Goal: Task Accomplishment & Management: Manage account settings

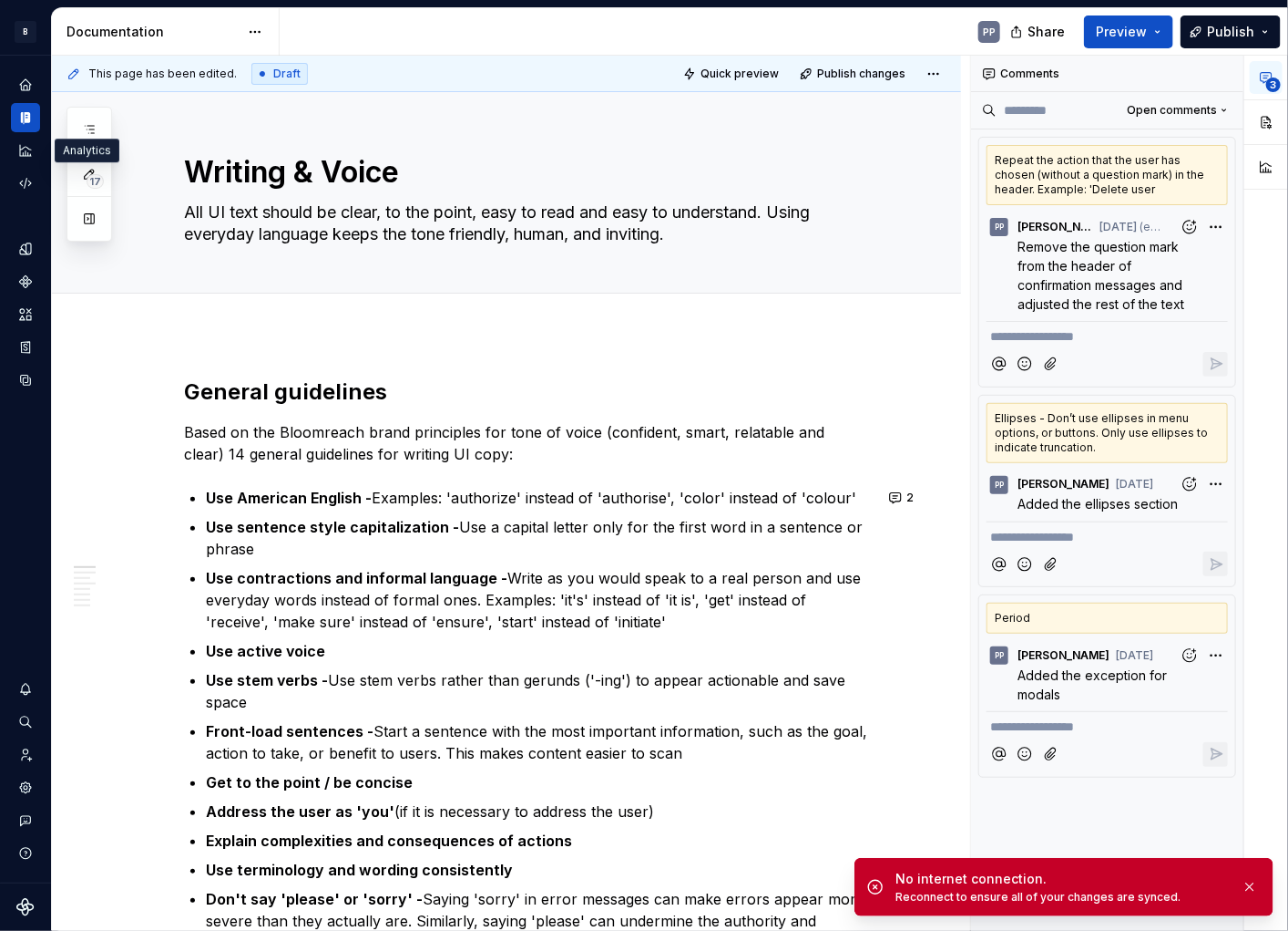
type textarea "*"
click at [25, 788] on icon "Settings" at bounding box center [26, 787] width 4 height 4
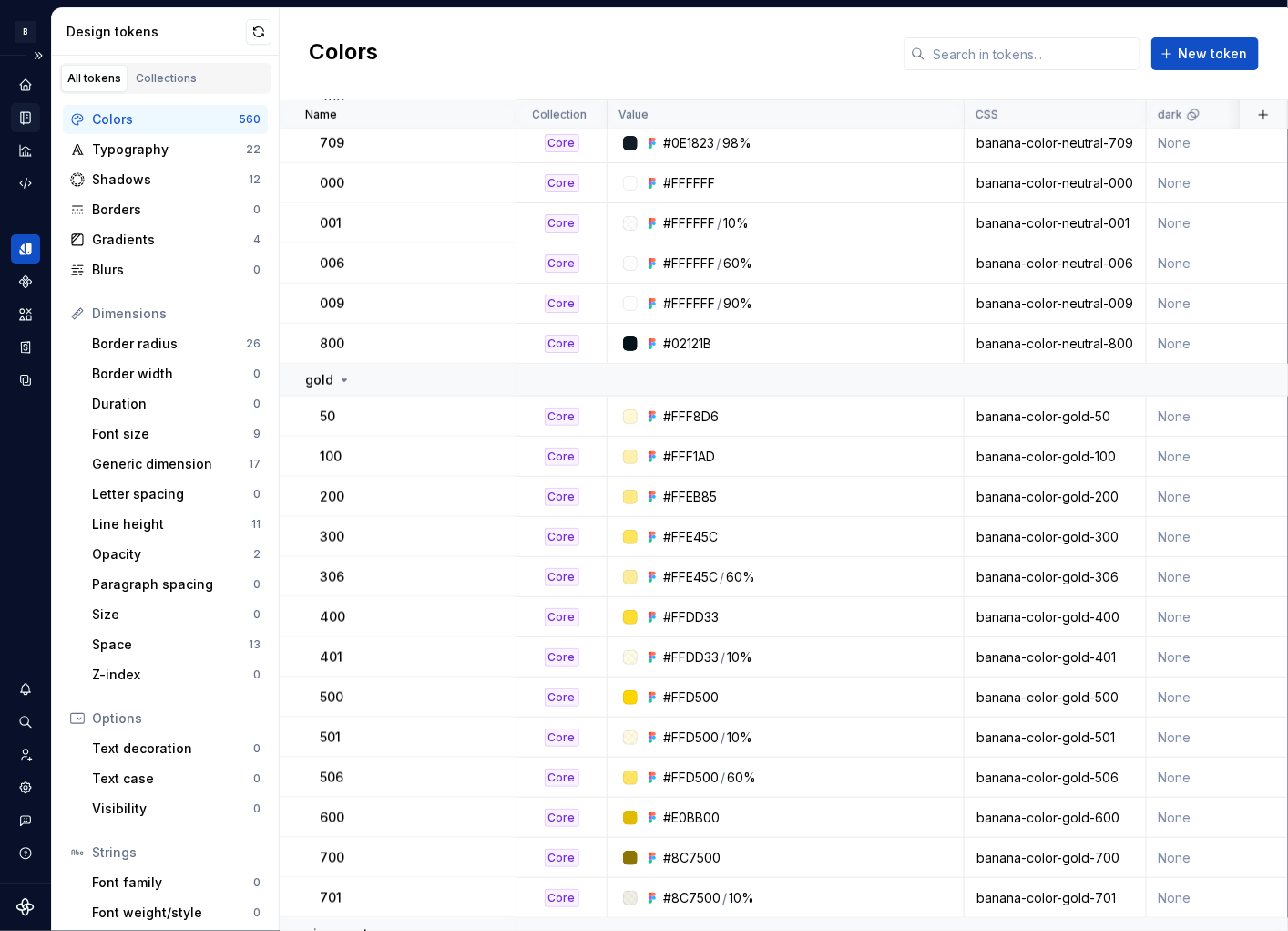
click at [25, 117] on icon "Documentation" at bounding box center [27, 118] width 7 height 10
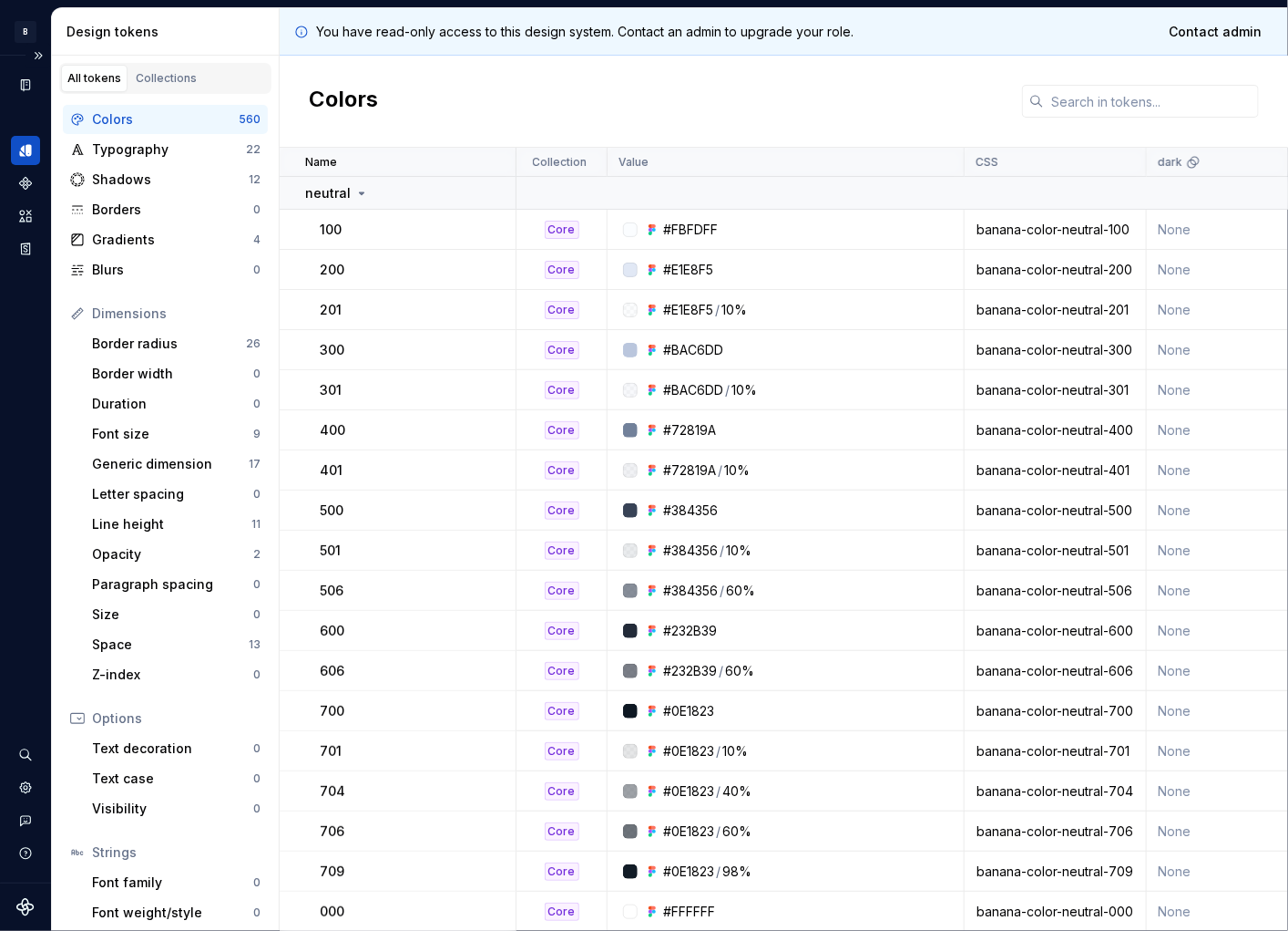
click at [26, 902] on icon "Supernova Logo" at bounding box center [25, 907] width 18 height 18
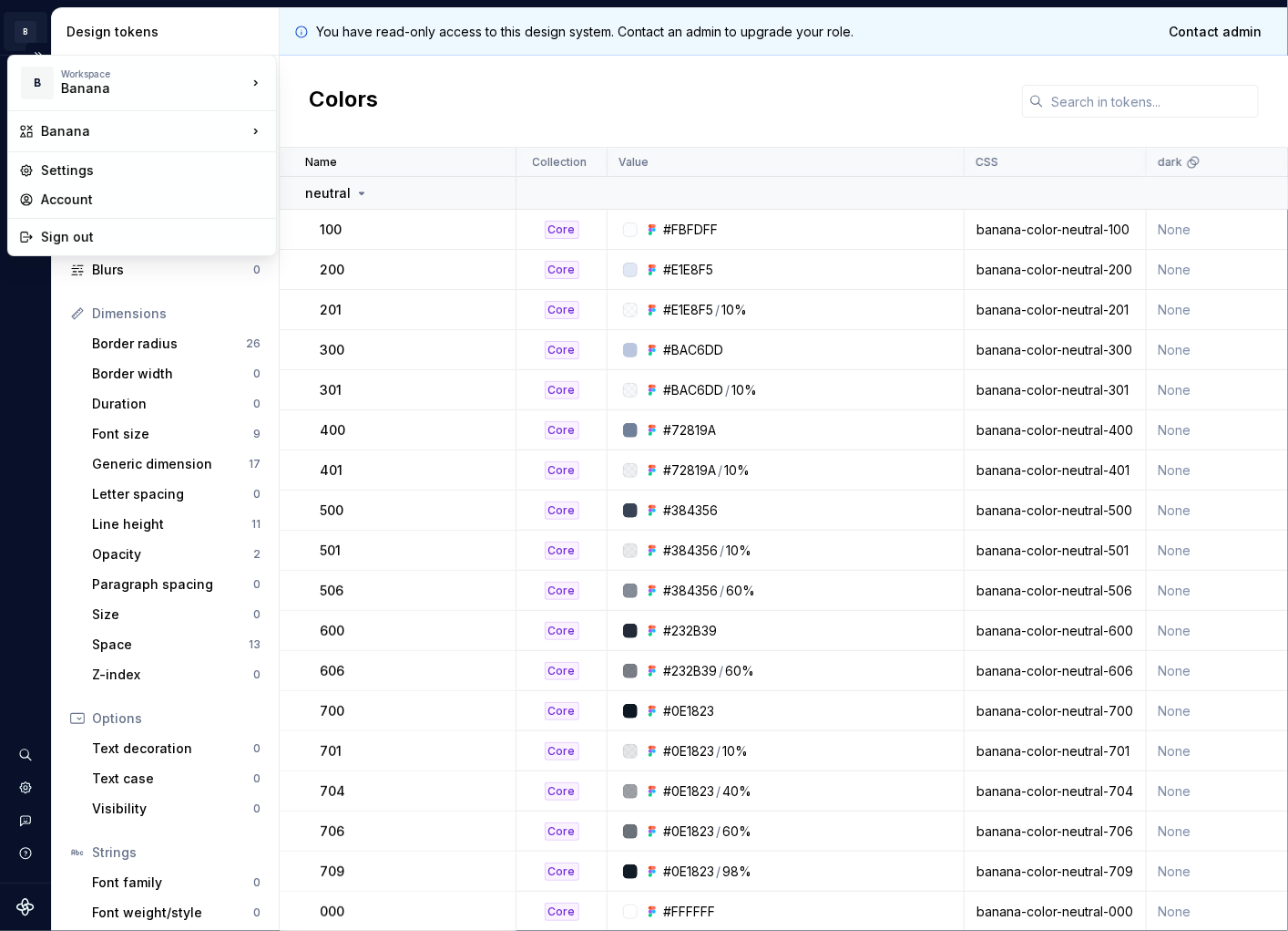
click at [33, 40] on html "B Banana CD Design system data Design tokens All tokens Collections Colors 560 …" at bounding box center [644, 465] width 1288 height 931
click at [67, 199] on div "Account" at bounding box center [153, 200] width 224 height 18
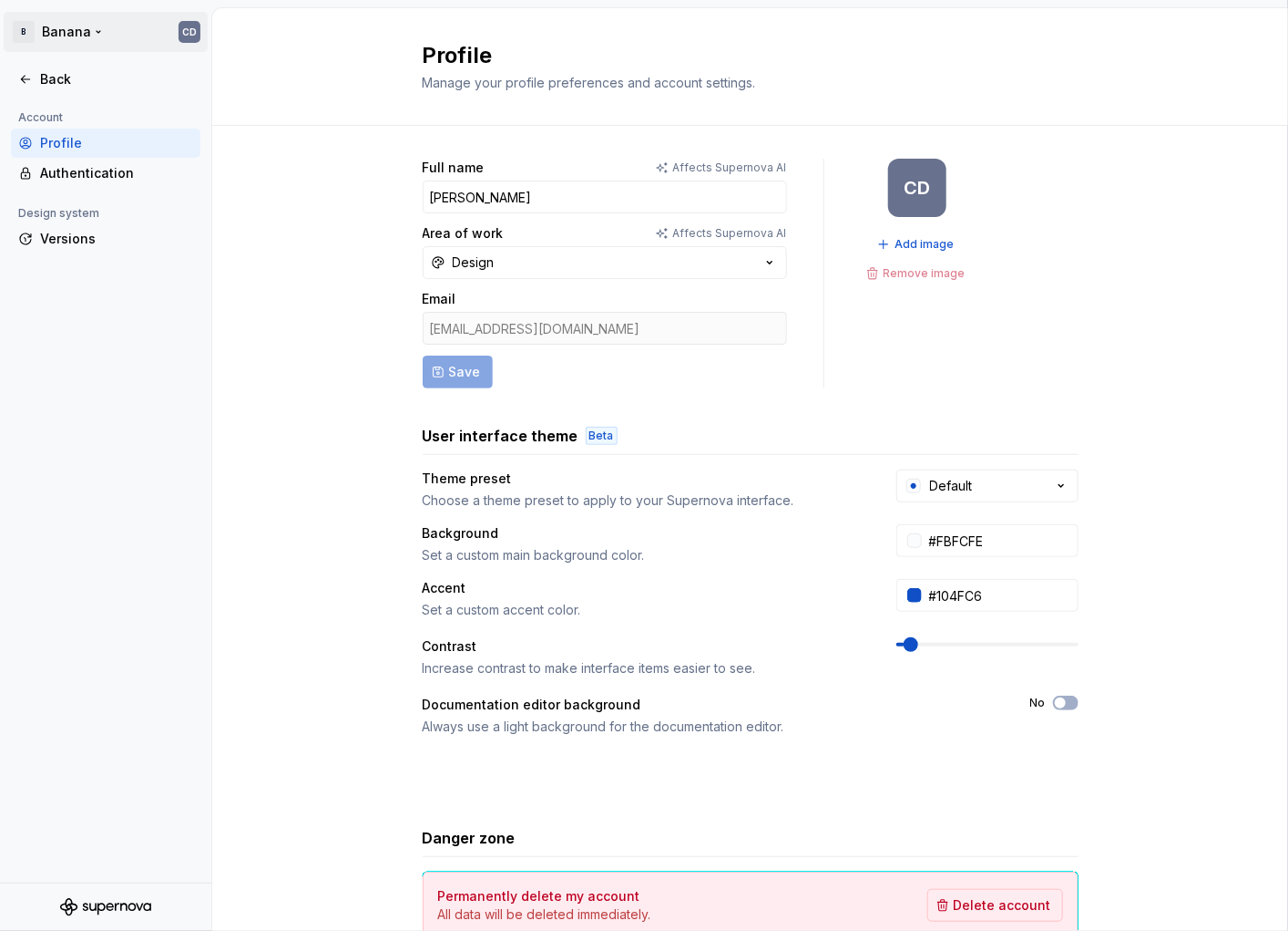
click at [96, 30] on html "B Banana CD Back Account Profile Authentication Design system Versions Profile …" at bounding box center [644, 465] width 1288 height 931
click at [52, 37] on html "B Banana CD Back Account Profile Authentication Design system Versions Profile …" at bounding box center [644, 465] width 1288 height 931
click at [47, 42] on html "B Banana CD Back Account Profile Authentication Design system Versions Profile …" at bounding box center [644, 465] width 1288 height 931
click at [69, 134] on div "Sign out" at bounding box center [153, 130] width 224 height 18
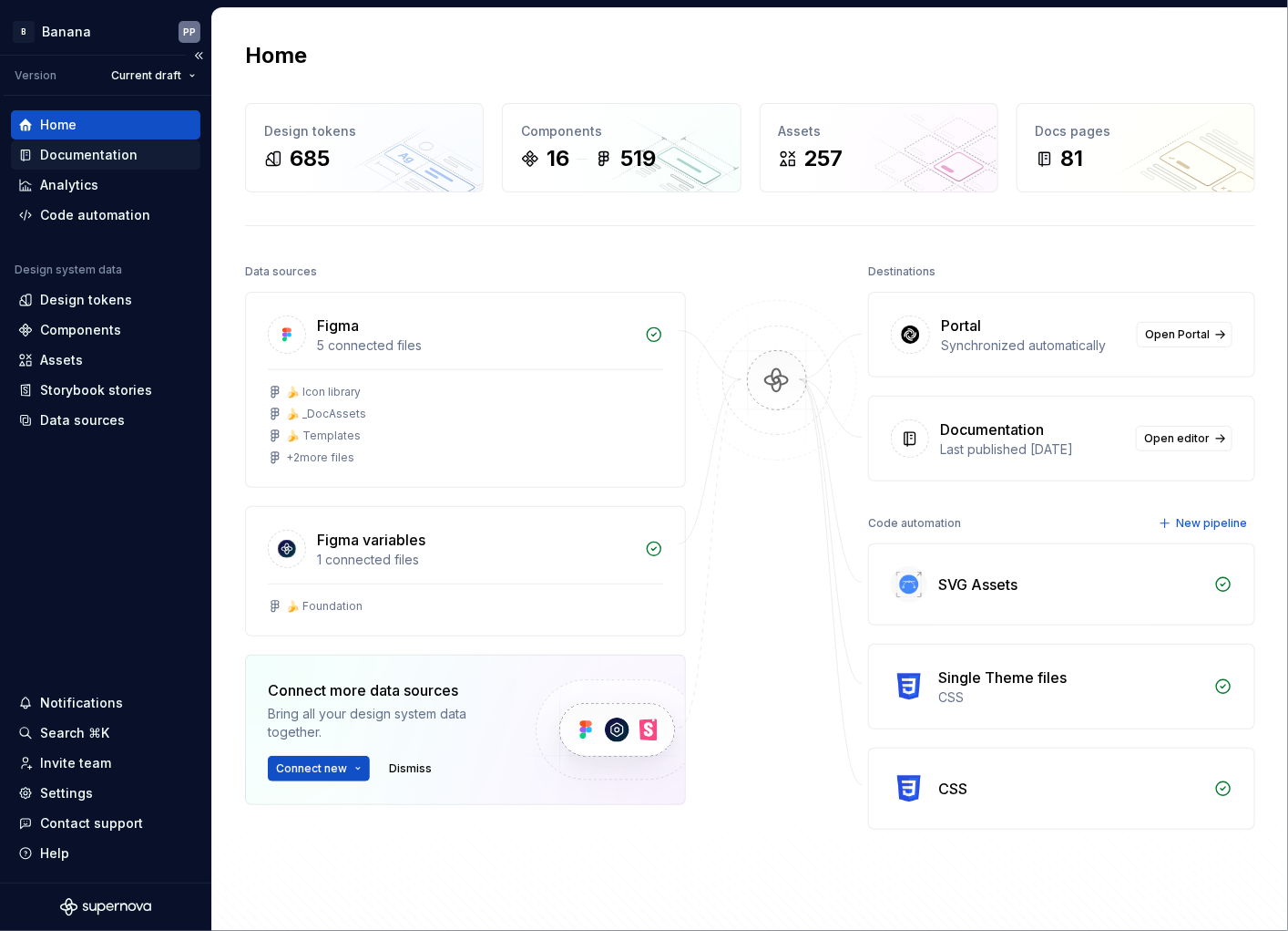
click at [87, 153] on div "Documentation" at bounding box center [89, 155] width 98 height 18
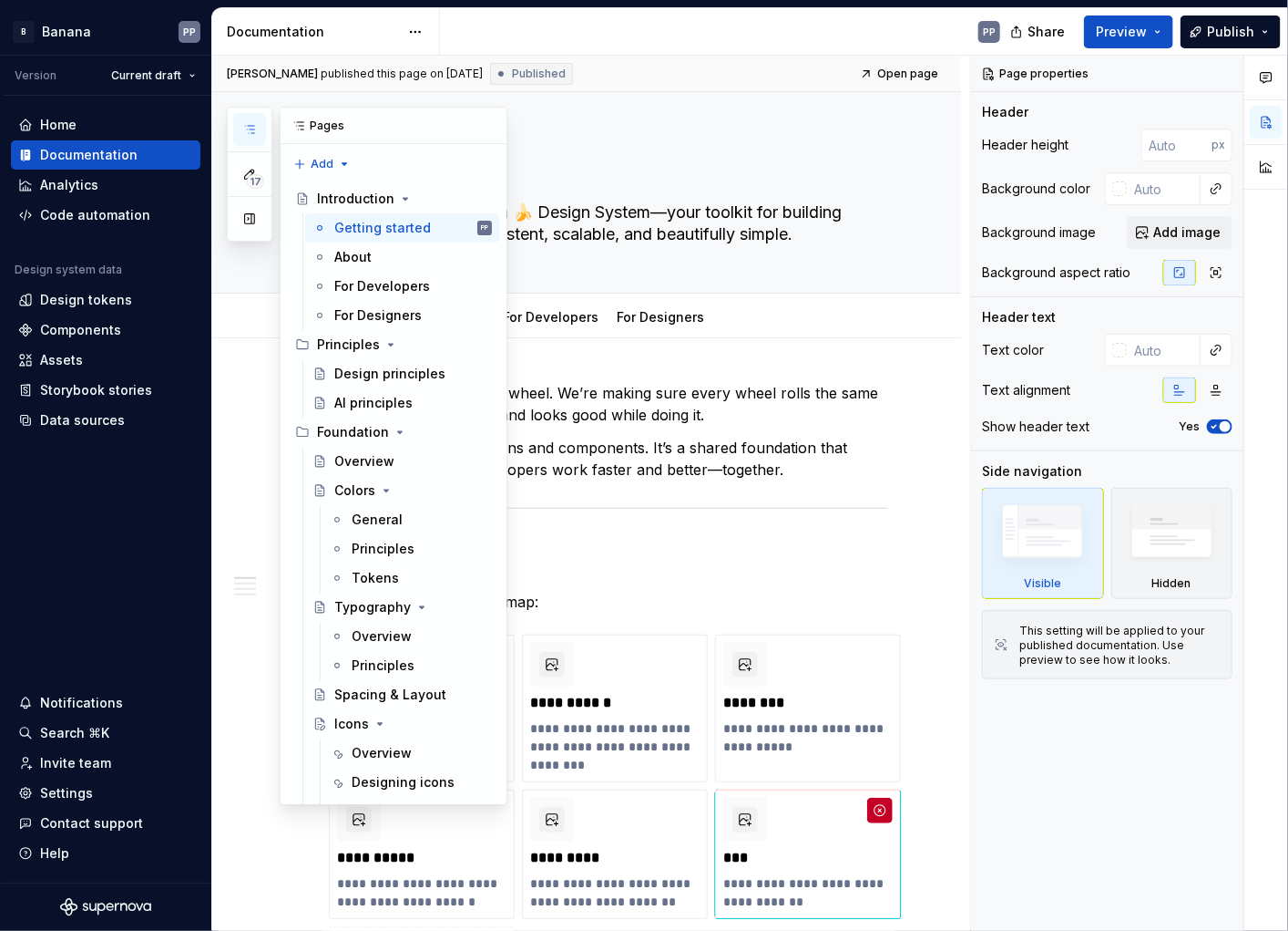
click at [257, 127] on button "button" at bounding box center [249, 129] width 33 height 33
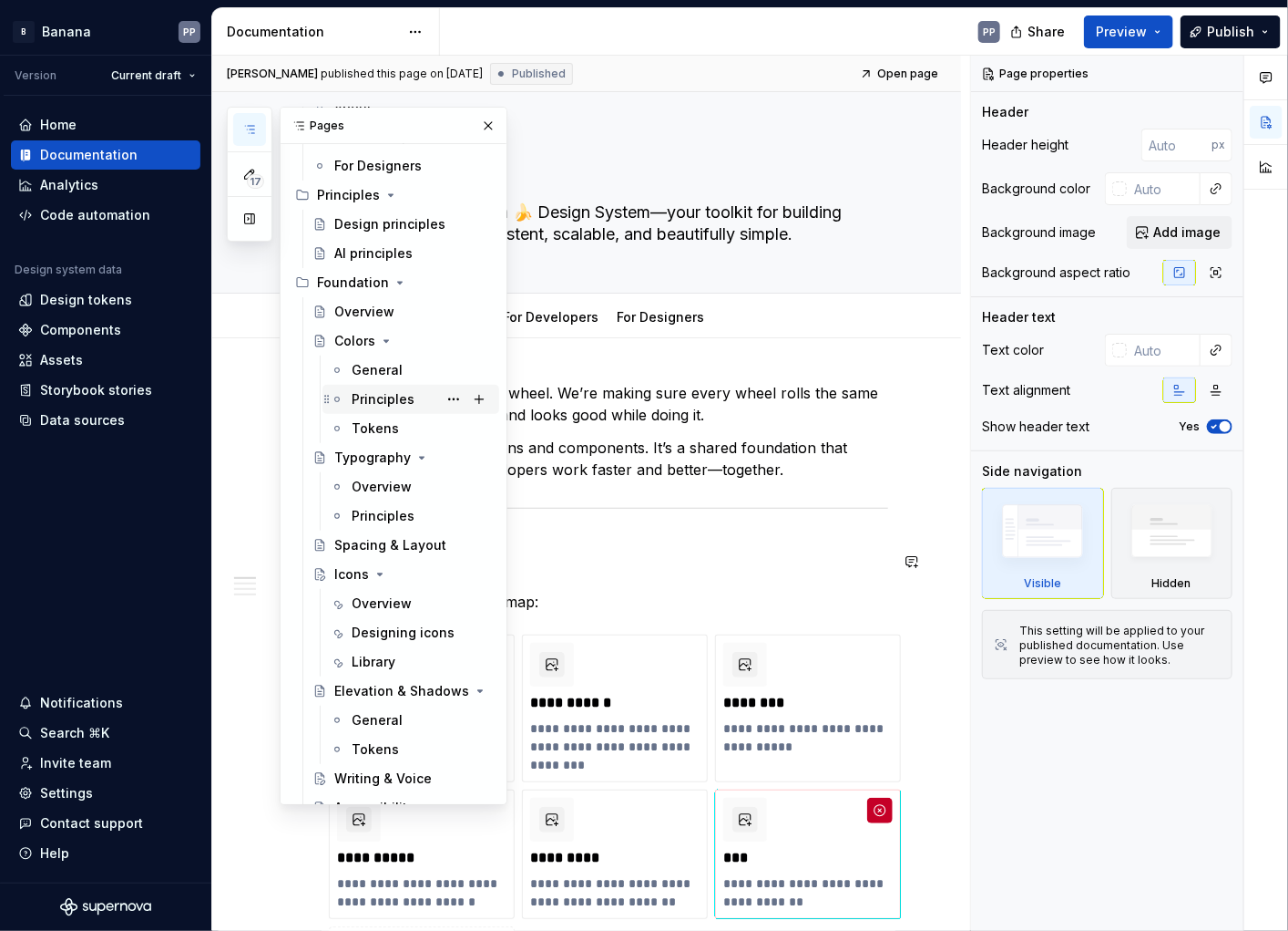
scroll to position [156, 0]
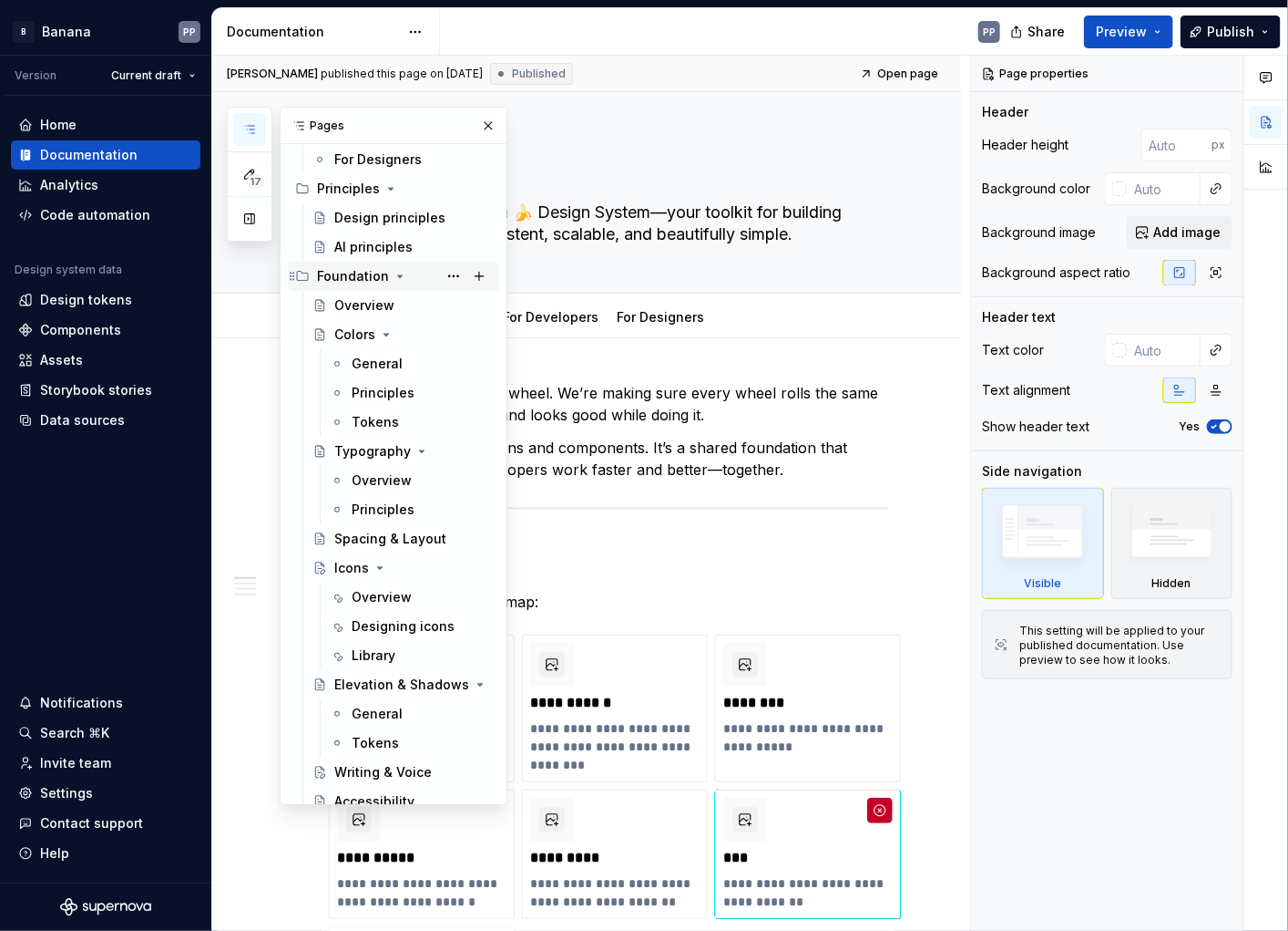
click at [398, 276] on icon "Page tree" at bounding box center [400, 275] width 15 height 15
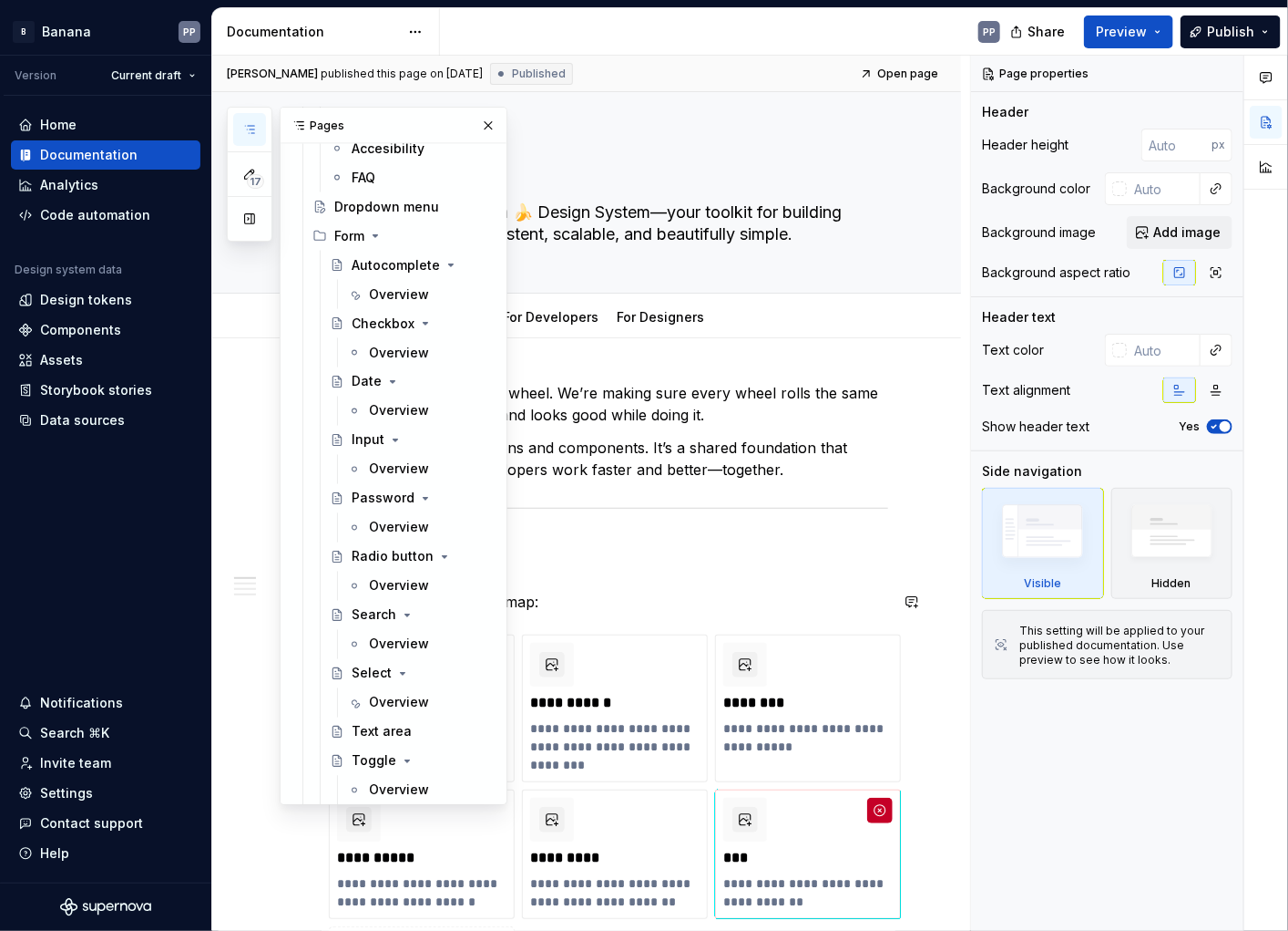
scroll to position [1198, 0]
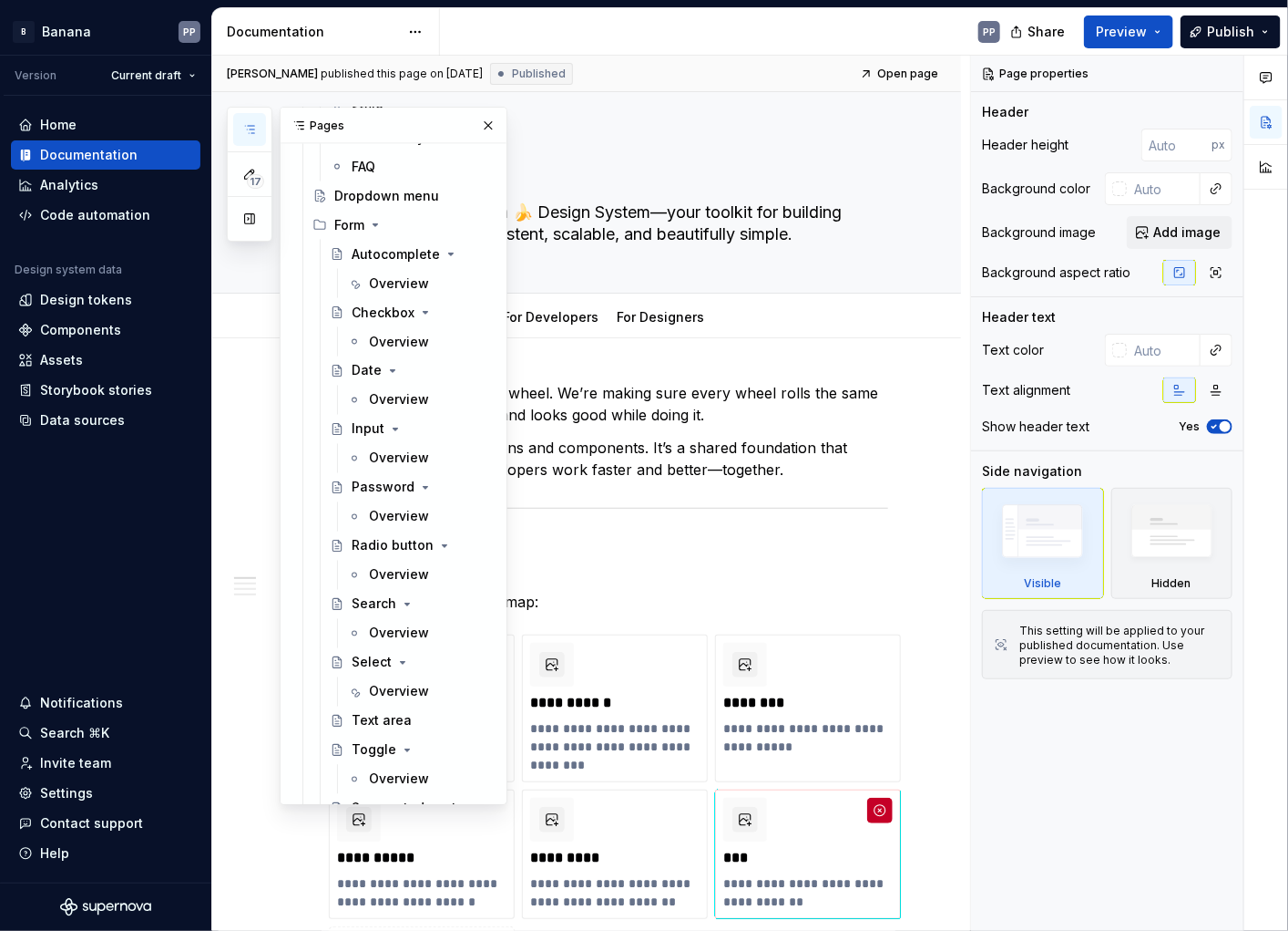
type textarea "*"
